Goal: Complete application form

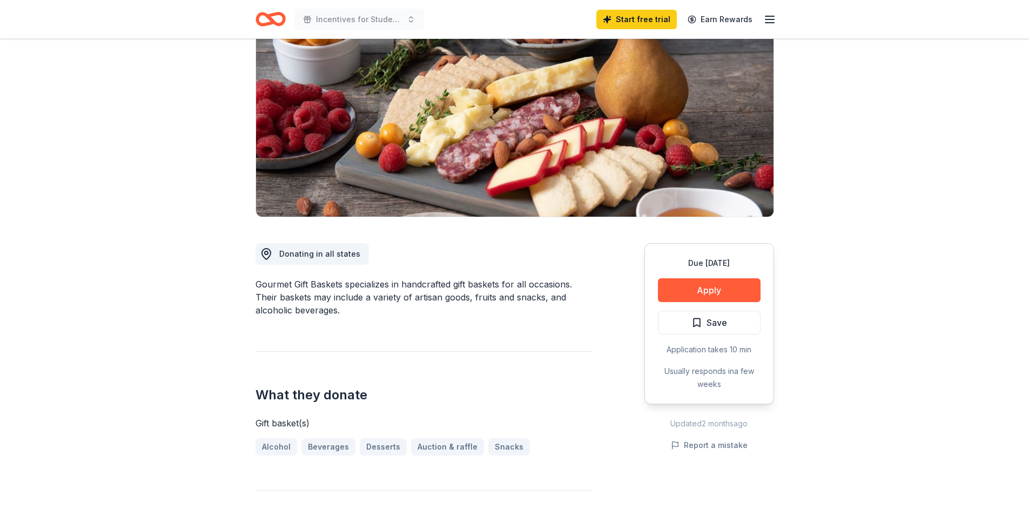
scroll to position [108, 0]
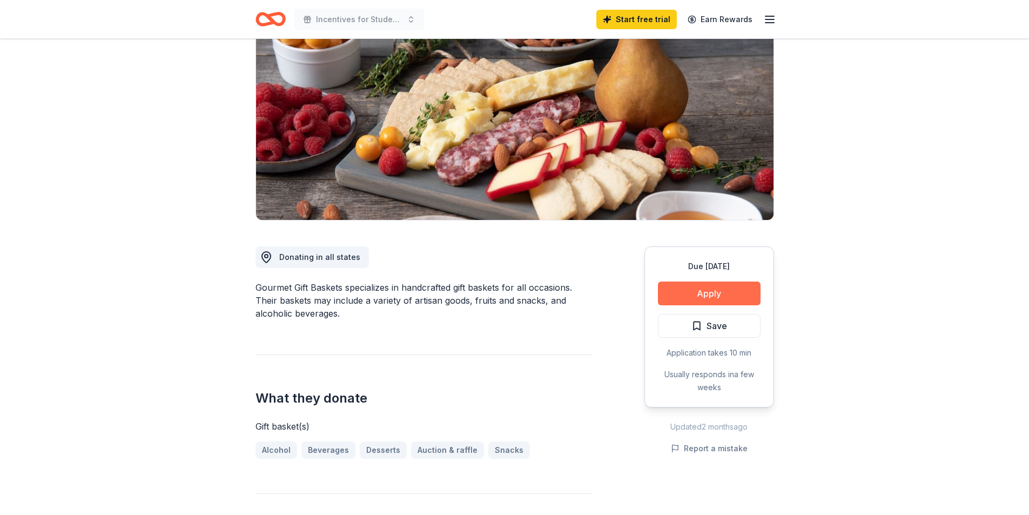
click at [696, 294] on button "Apply" at bounding box center [709, 293] width 103 height 24
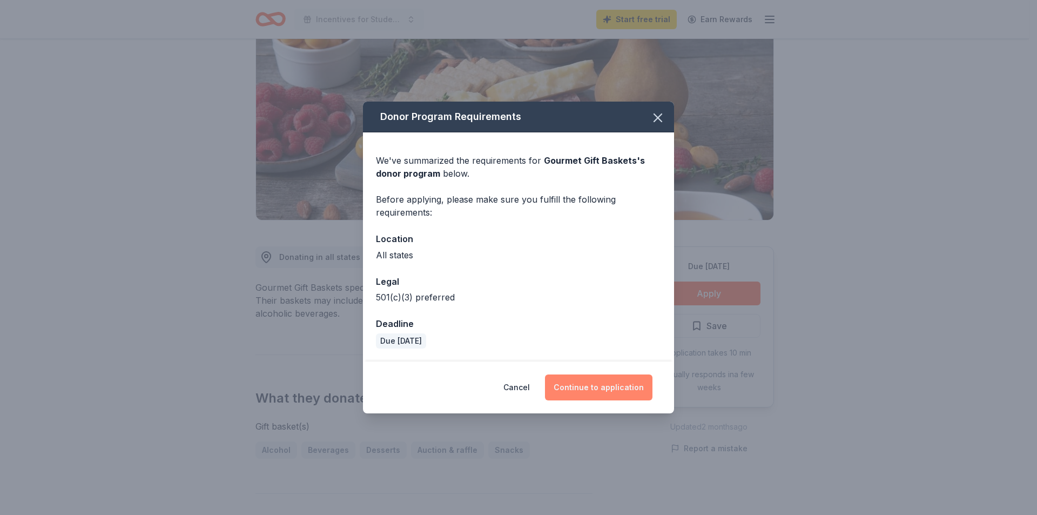
click at [611, 397] on button "Continue to application" at bounding box center [598, 387] width 107 height 26
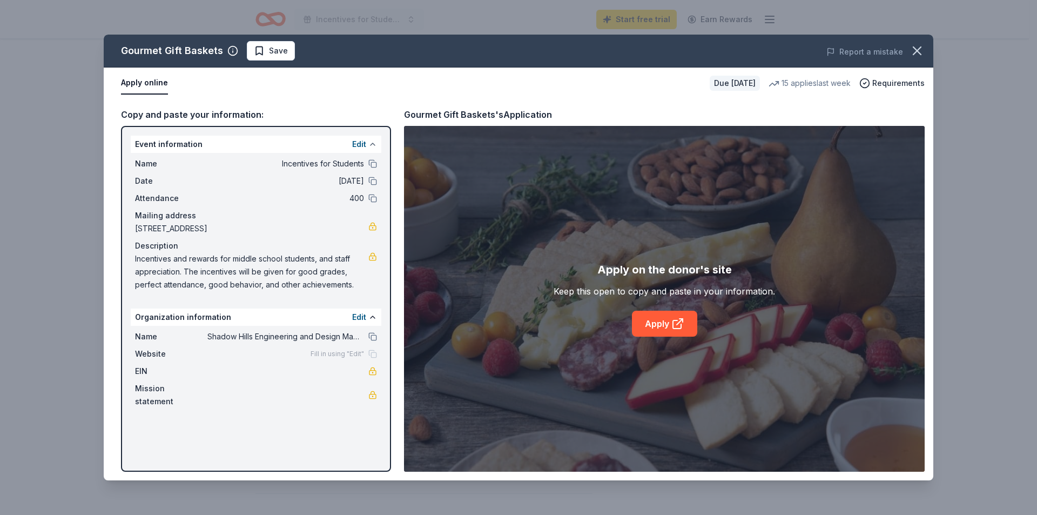
click at [376, 141] on button at bounding box center [372, 144] width 9 height 9
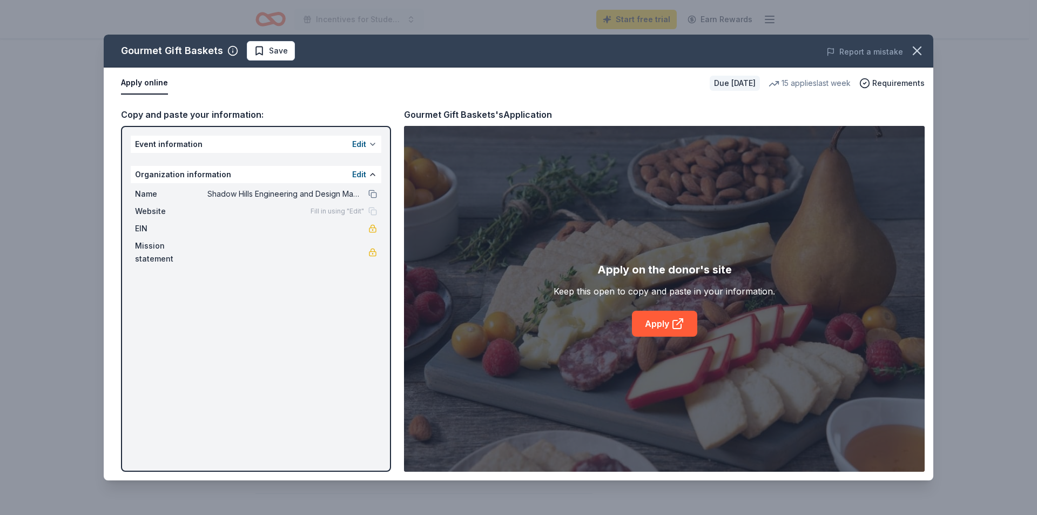
click at [370, 143] on button at bounding box center [372, 144] width 9 height 9
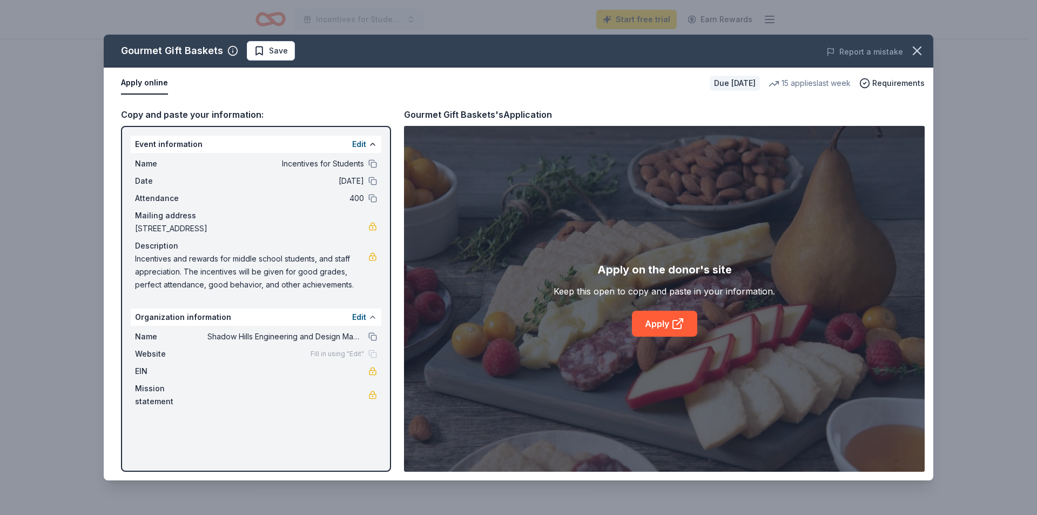
click at [373, 320] on button at bounding box center [372, 317] width 9 height 9
click at [156, 354] on span "Website" at bounding box center [171, 353] width 72 height 13
click at [657, 331] on link "Apply" at bounding box center [664, 324] width 65 height 26
click at [361, 140] on button "Edit" at bounding box center [359, 144] width 14 height 13
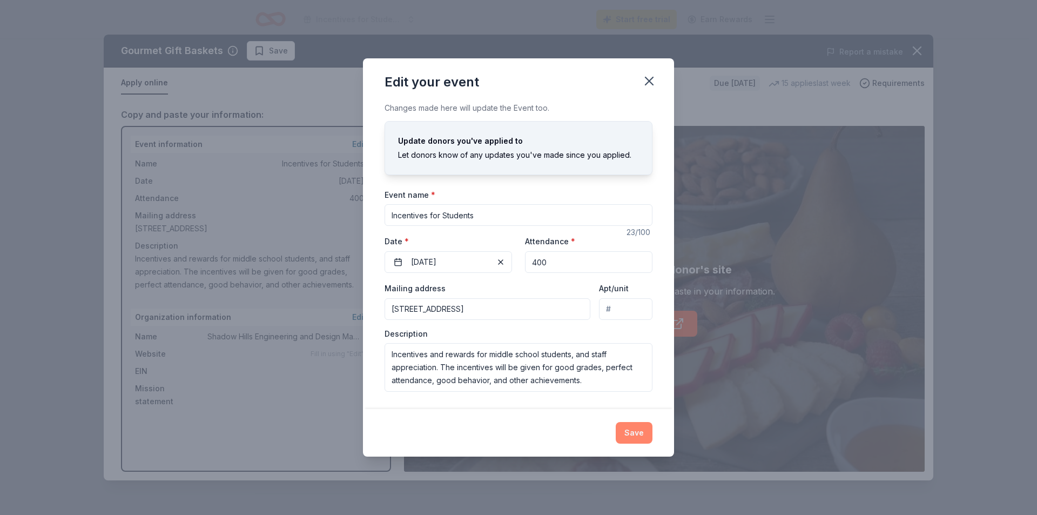
click at [635, 437] on button "Save" at bounding box center [634, 433] width 37 height 22
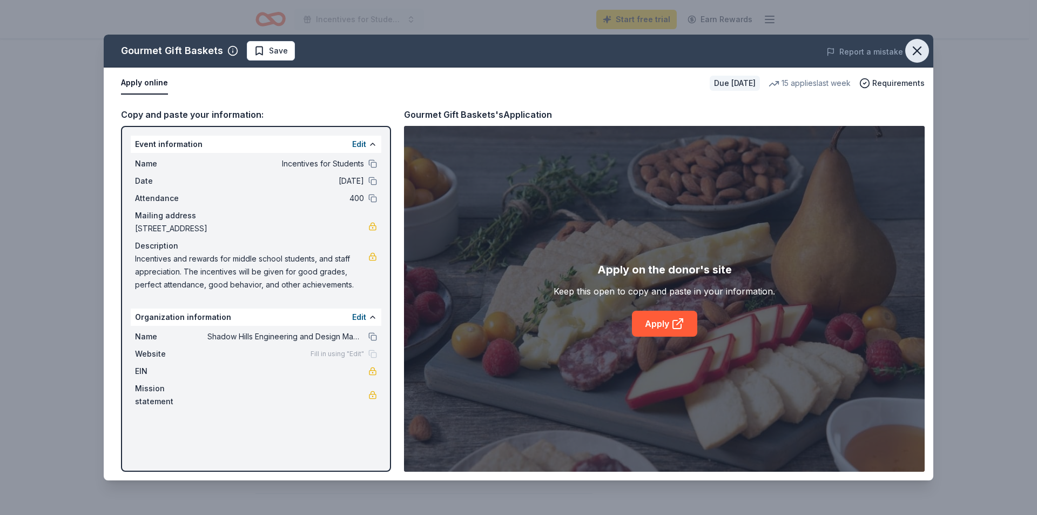
click at [924, 53] on icon "button" at bounding box center [916, 50] width 15 height 15
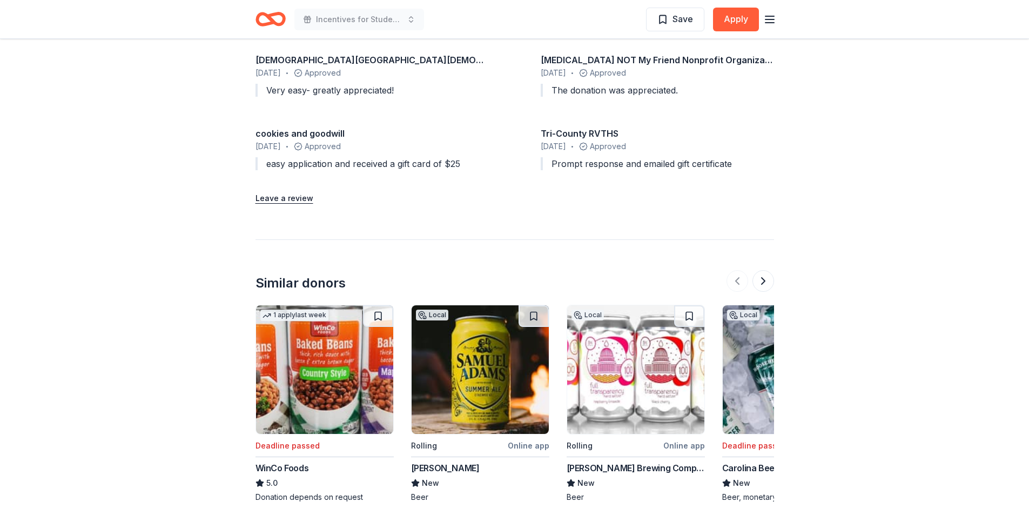
scroll to position [1076, 0]
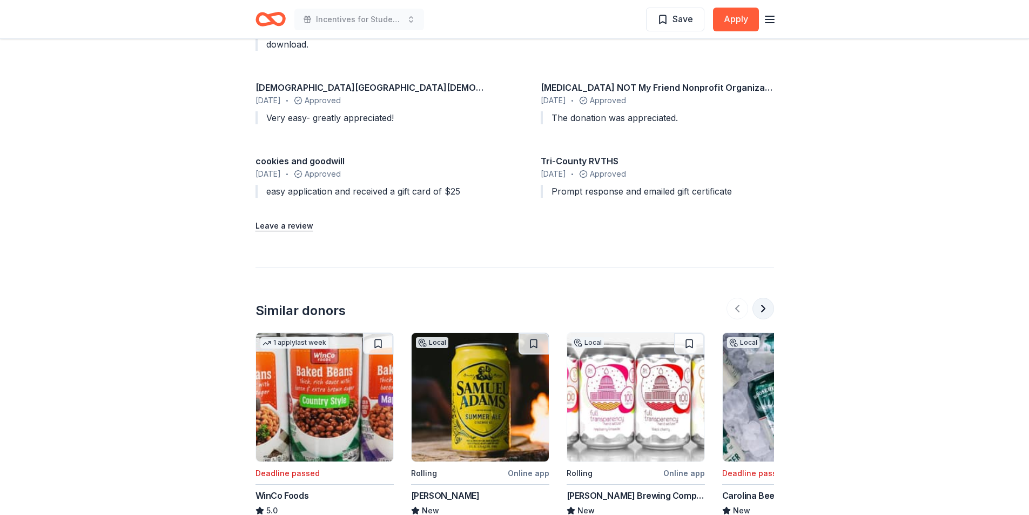
click at [771, 312] on button at bounding box center [763, 309] width 22 height 22
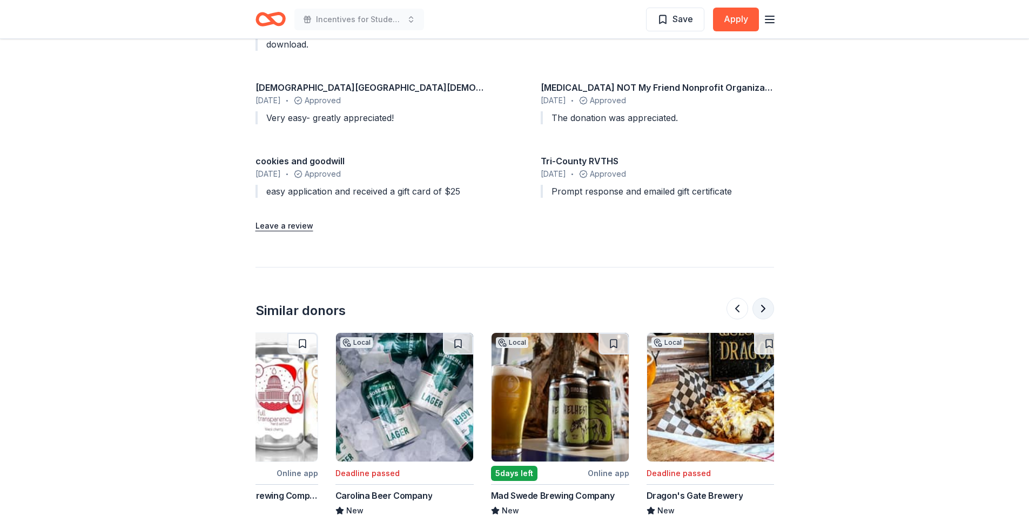
scroll to position [0, 467]
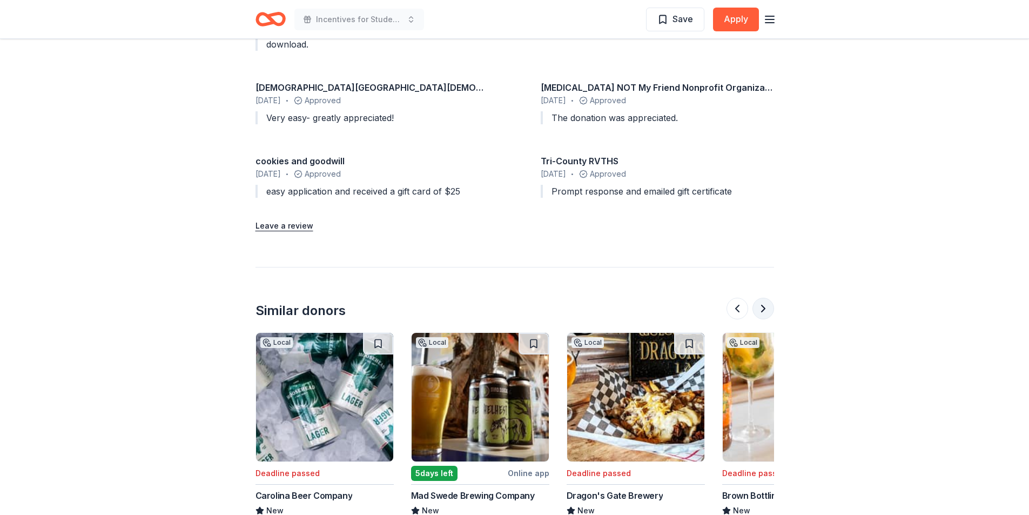
click at [767, 312] on button at bounding box center [763, 309] width 22 height 22
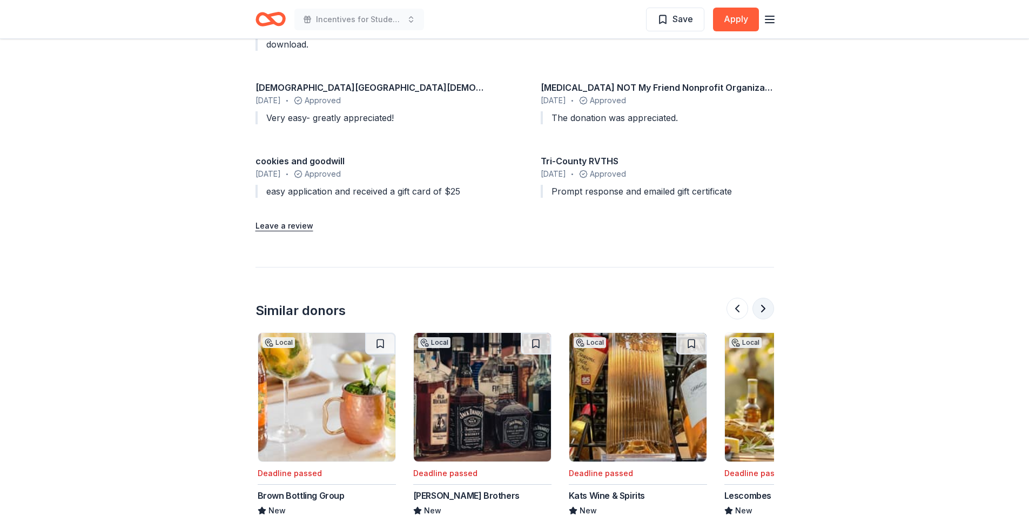
scroll to position [0, 933]
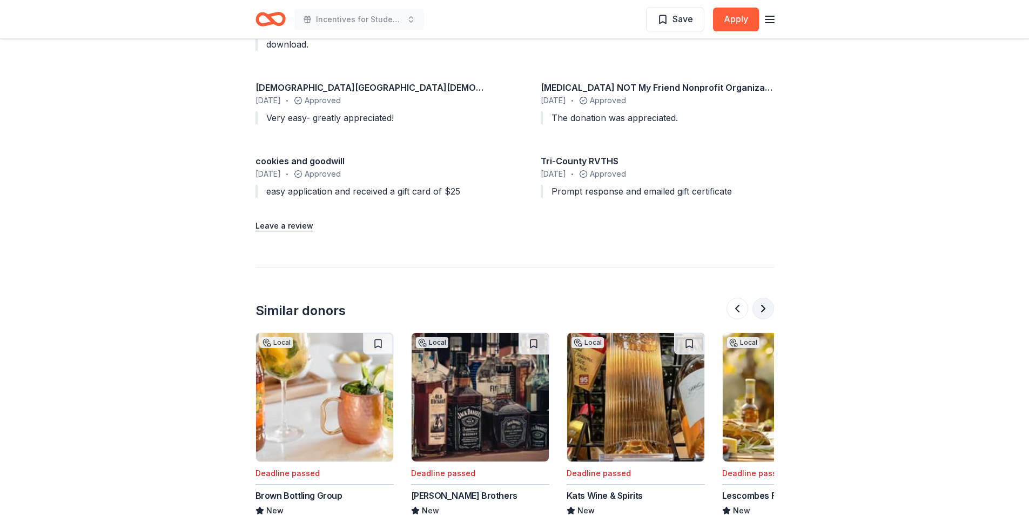
click at [767, 312] on button at bounding box center [763, 309] width 22 height 22
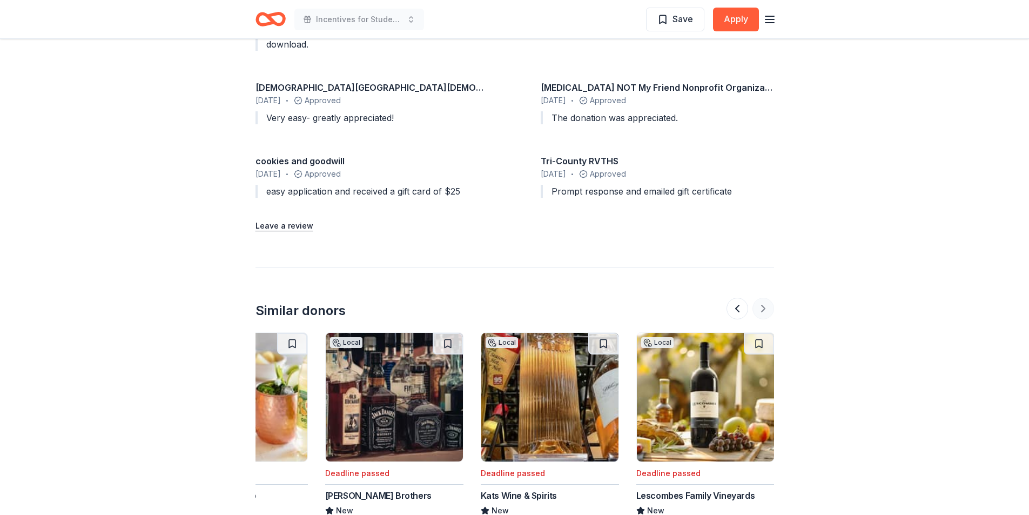
scroll to position [0, 1020]
click at [767, 312] on div at bounding box center [750, 309] width 48 height 22
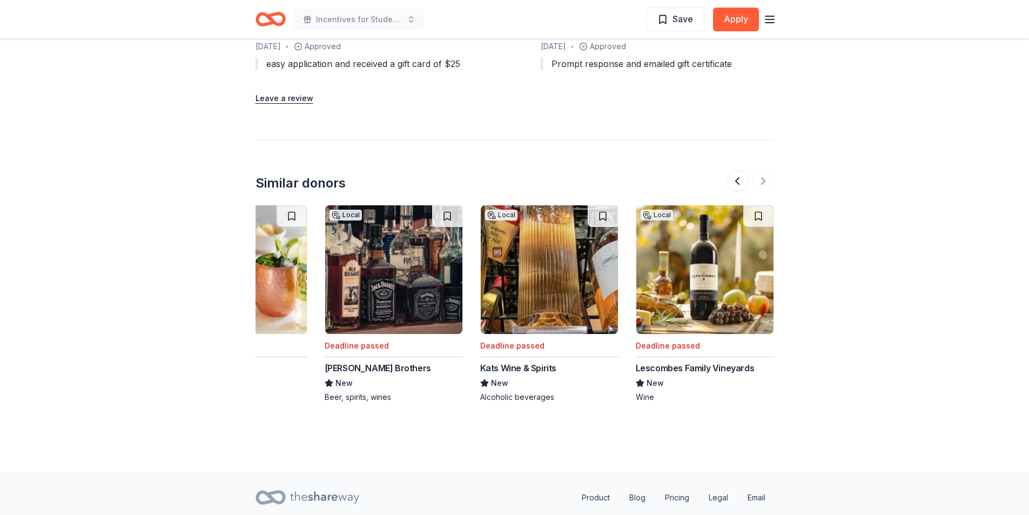
scroll to position [1184, 0]
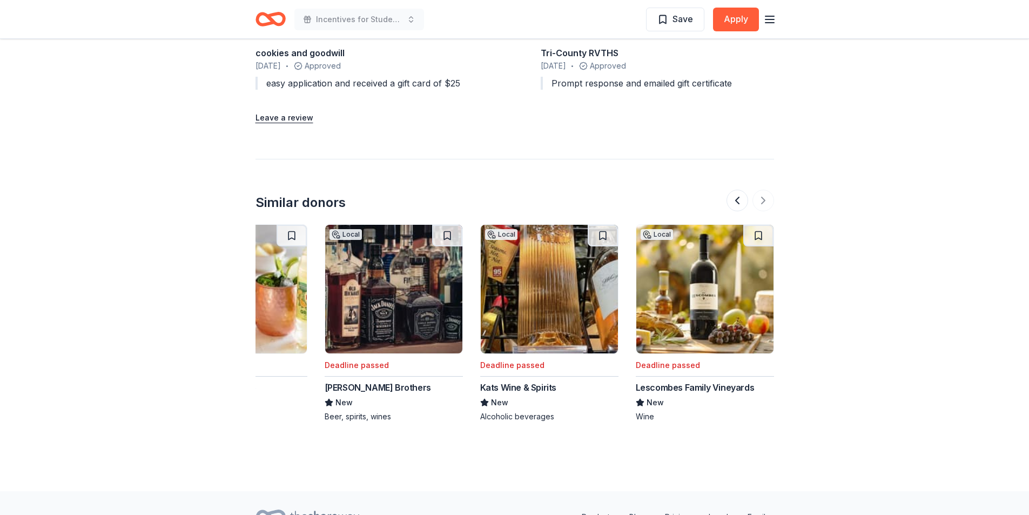
drag, startPoint x: 725, startPoint y: 26, endPoint x: 696, endPoint y: 48, distance: 36.0
drag, startPoint x: 696, startPoint y: 48, endPoint x: 907, endPoint y: 109, distance: 219.9
